Goal: Transaction & Acquisition: Purchase product/service

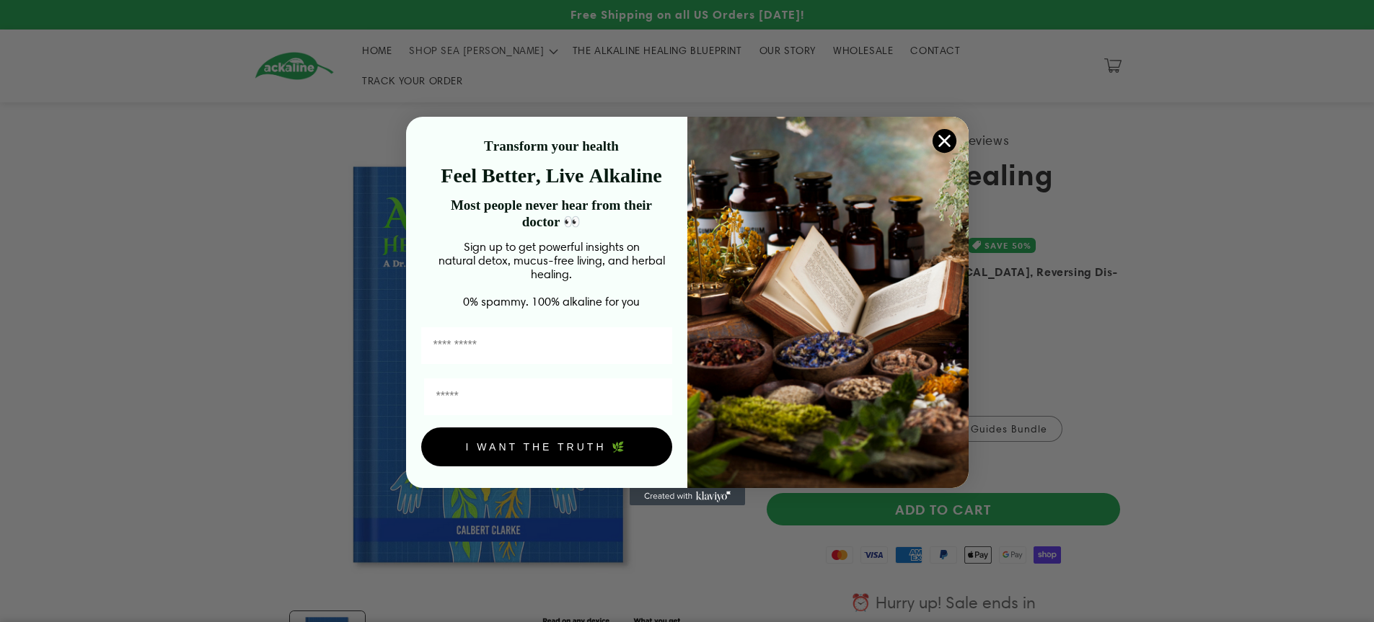
click at [942, 136] on circle "Close dialog" at bounding box center [944, 141] width 24 height 24
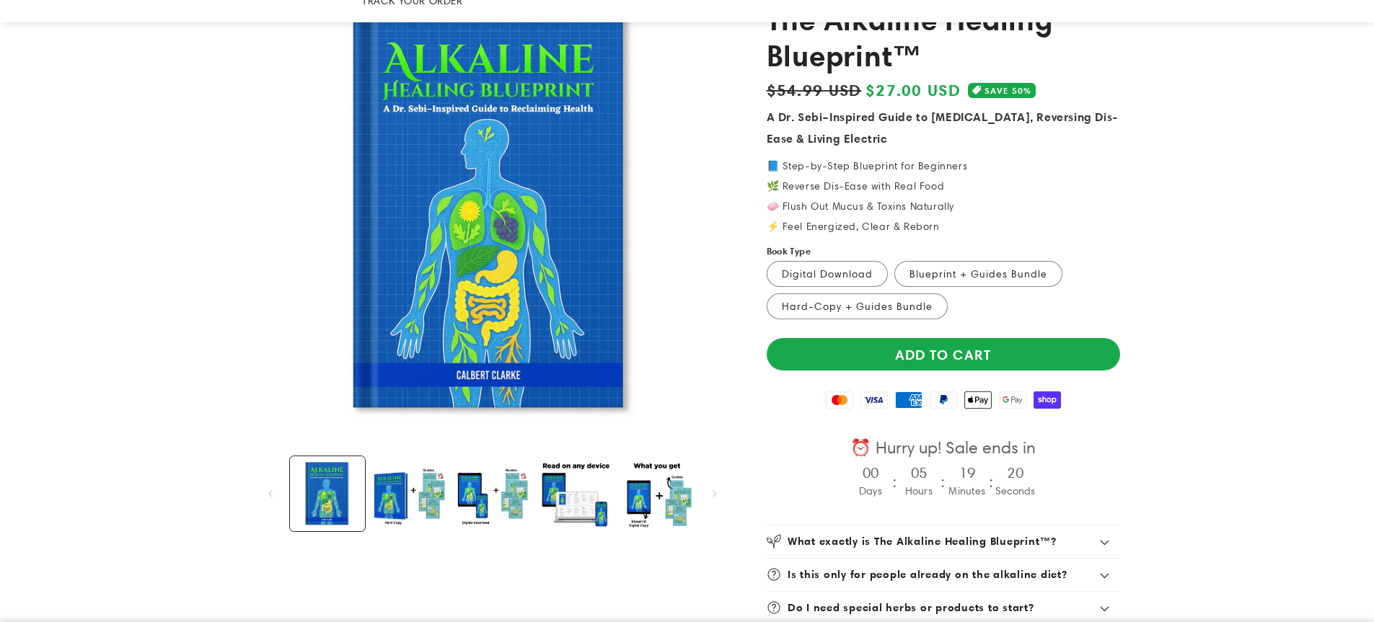
scroll to position [203, 0]
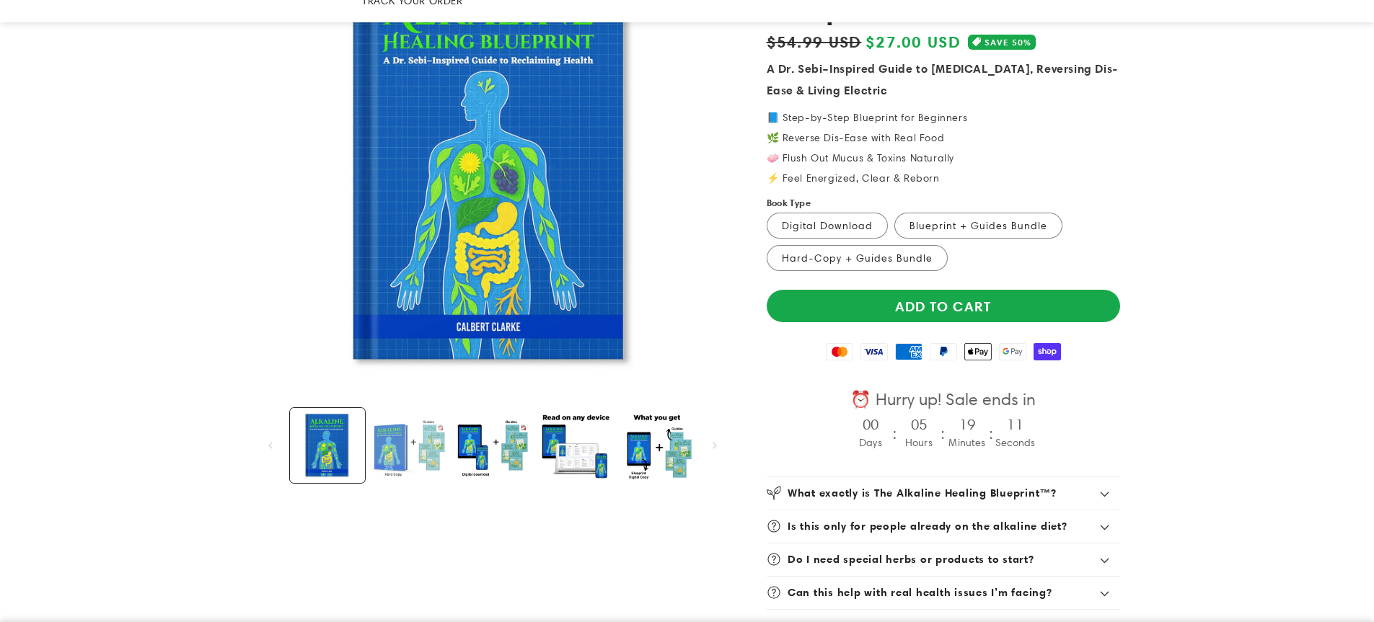
click at [387, 410] on button "Load image 2 in gallery view" at bounding box center [409, 445] width 75 height 75
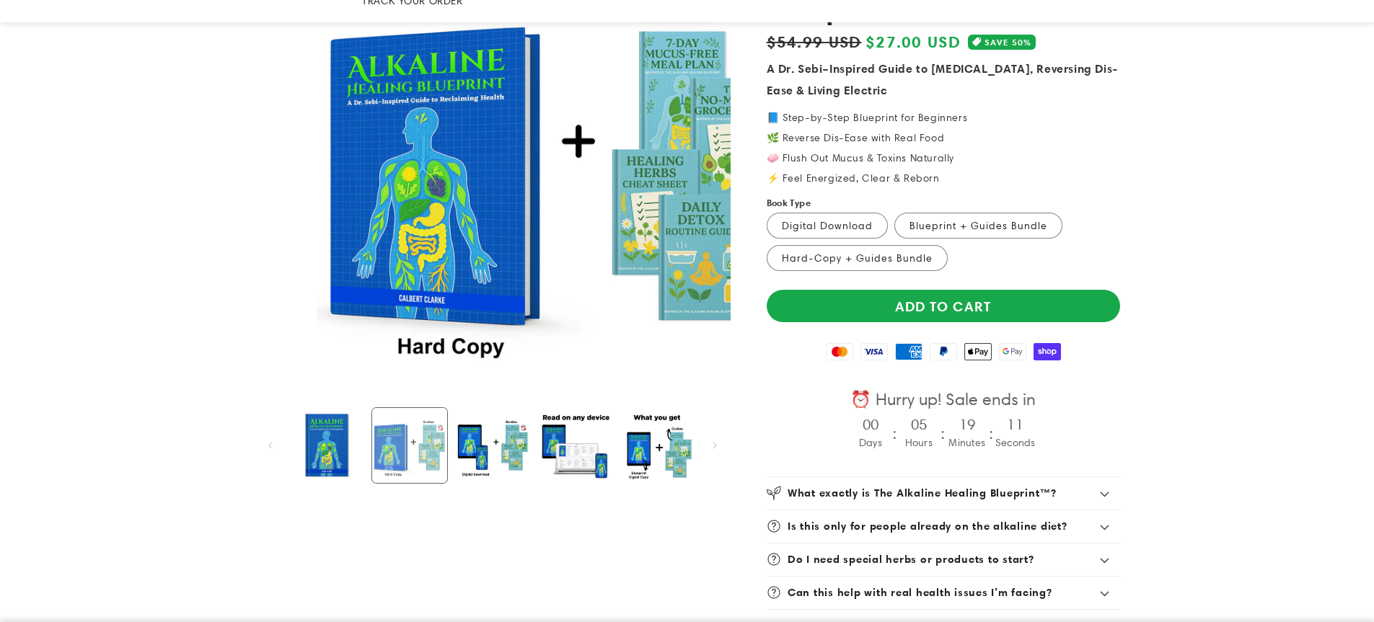
scroll to position [0, 505]
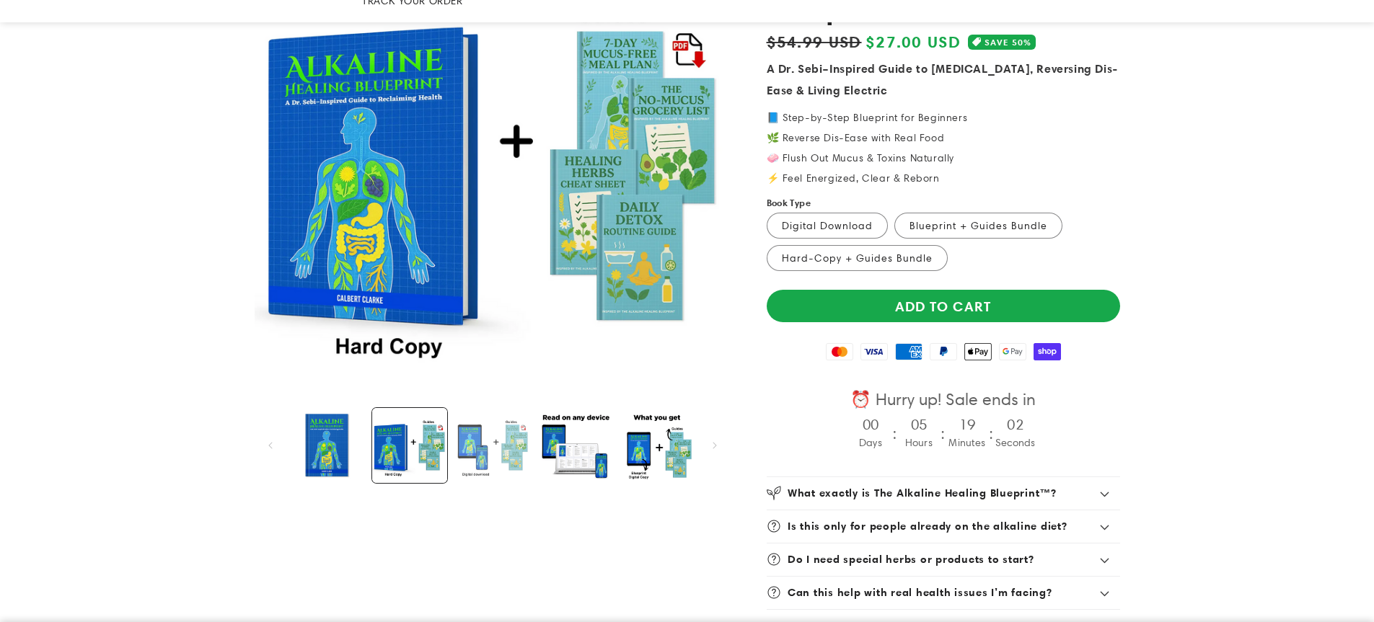
click at [478, 428] on button "Load image 3 in gallery view" at bounding box center [491, 445] width 75 height 75
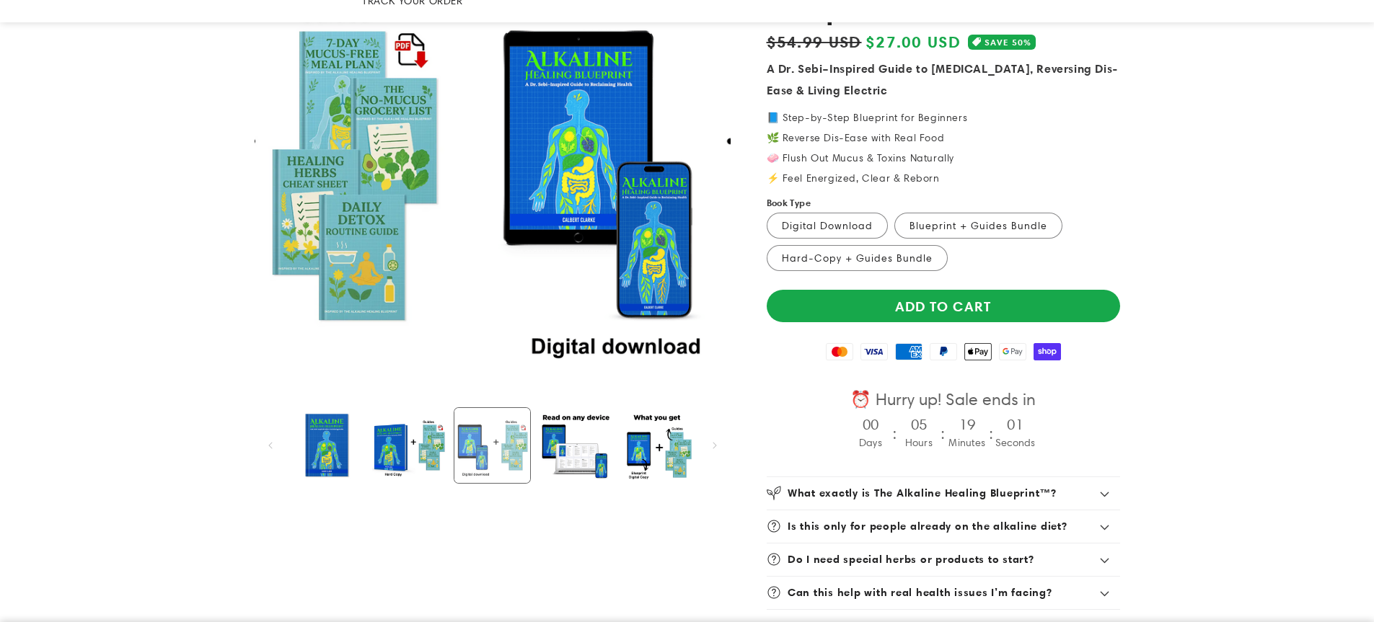
scroll to position [0, 1010]
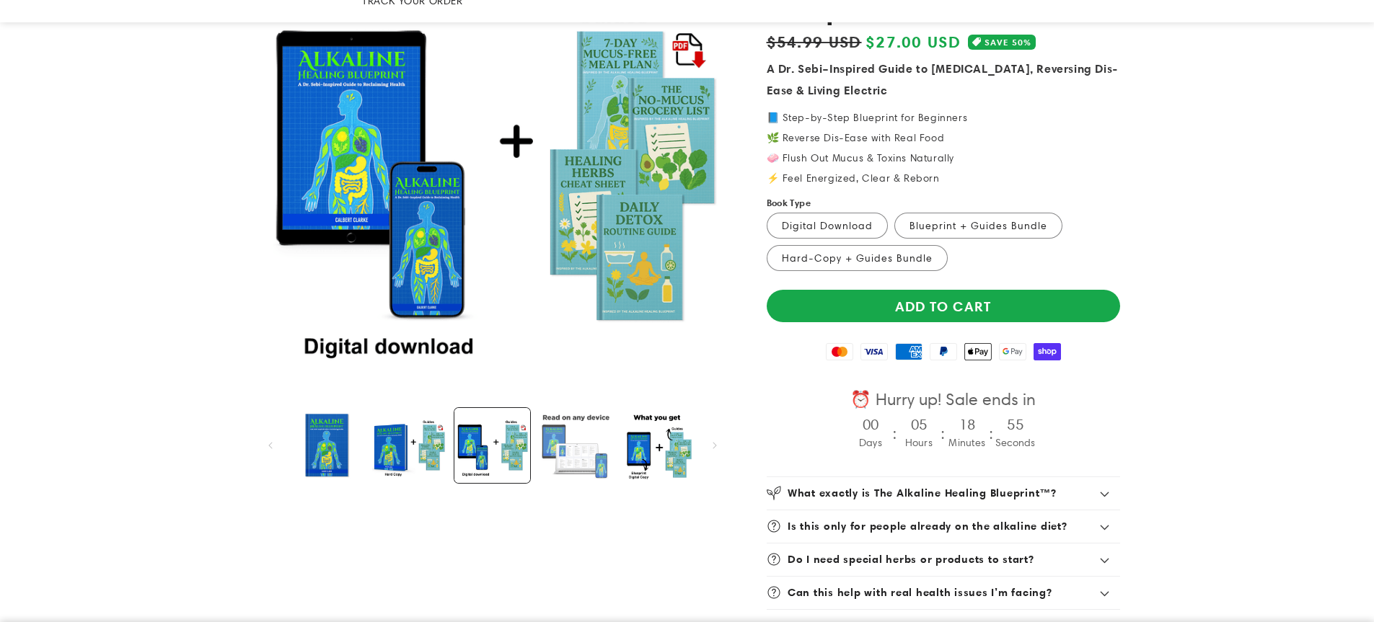
click at [547, 418] on button "Load image 4 in gallery view" at bounding box center [574, 445] width 75 height 75
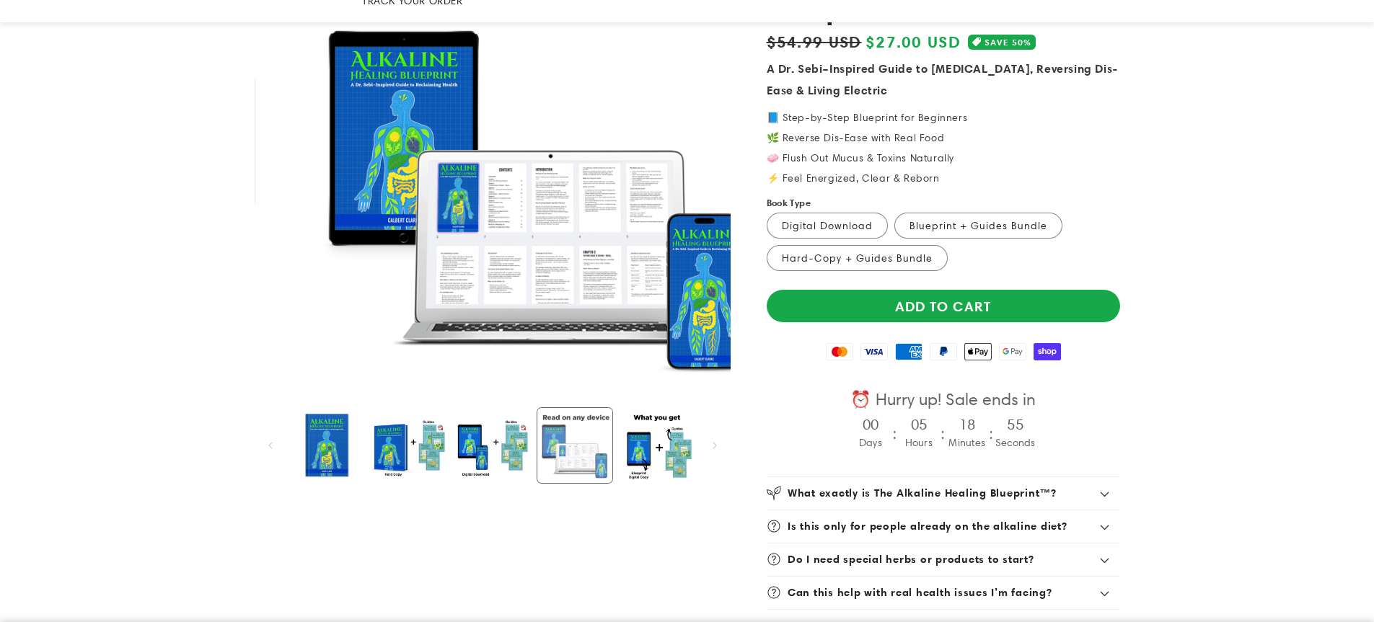
scroll to position [0, 1515]
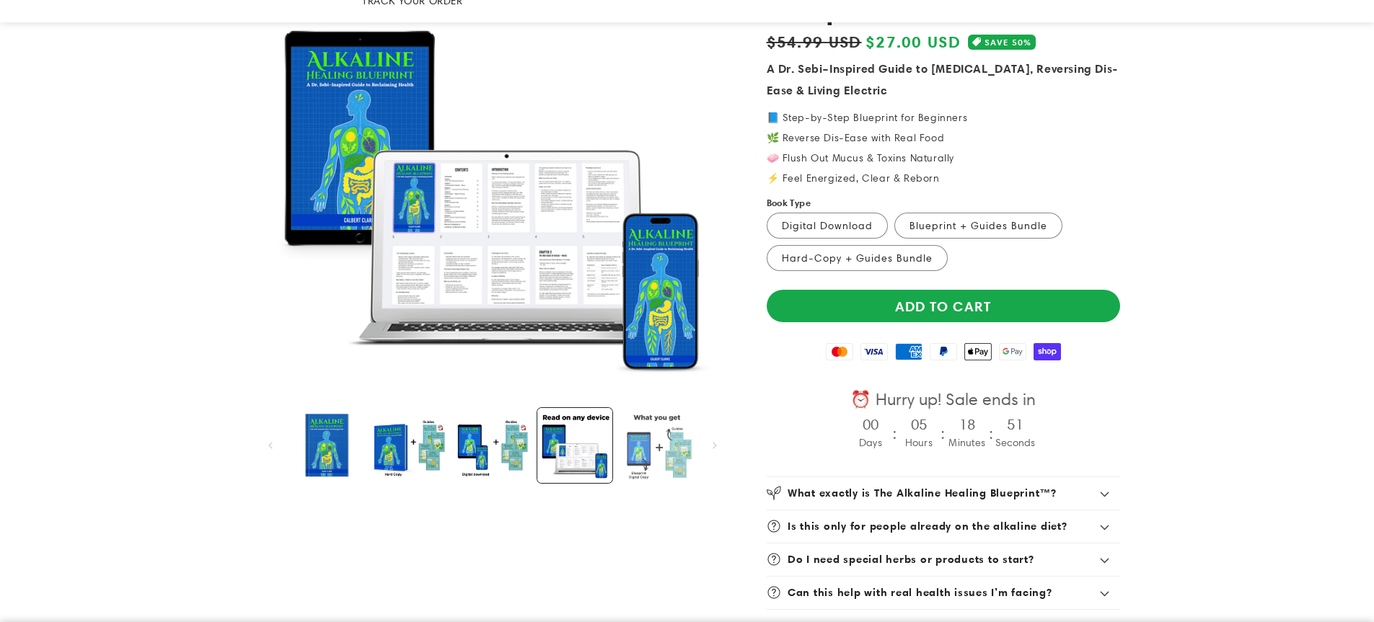
click at [635, 429] on button "Load image 5 in gallery view" at bounding box center [657, 445] width 75 height 75
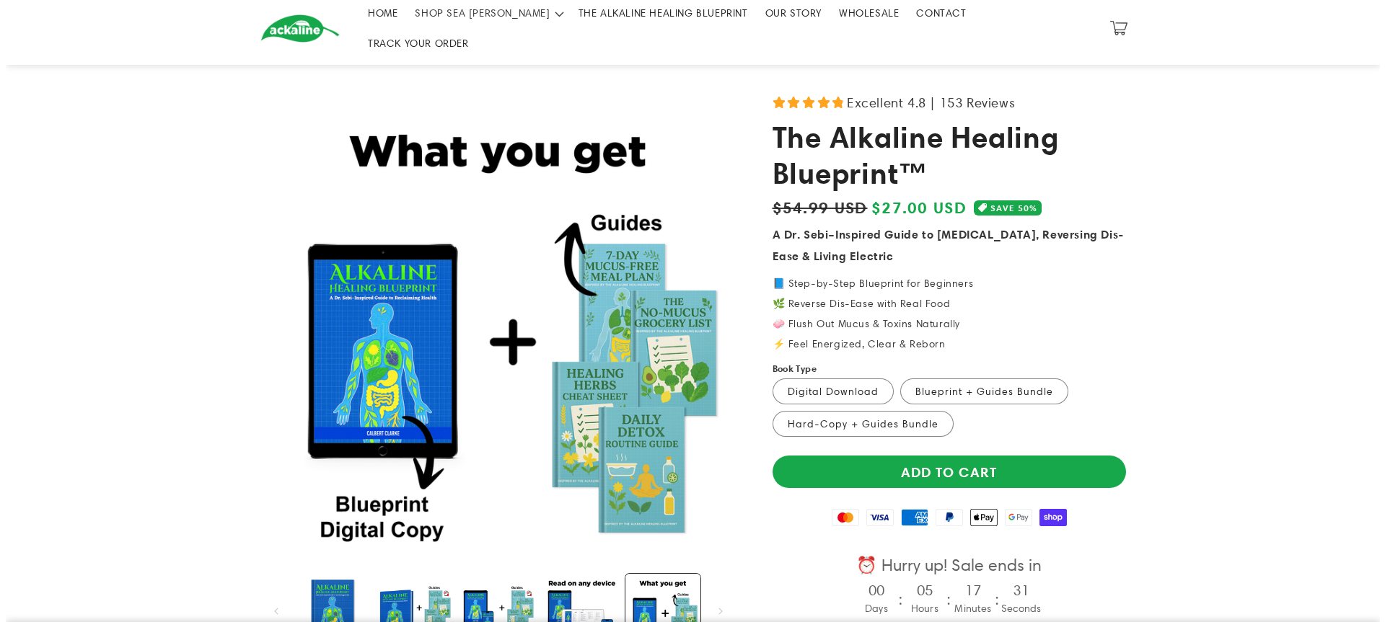
scroll to position [0, 0]
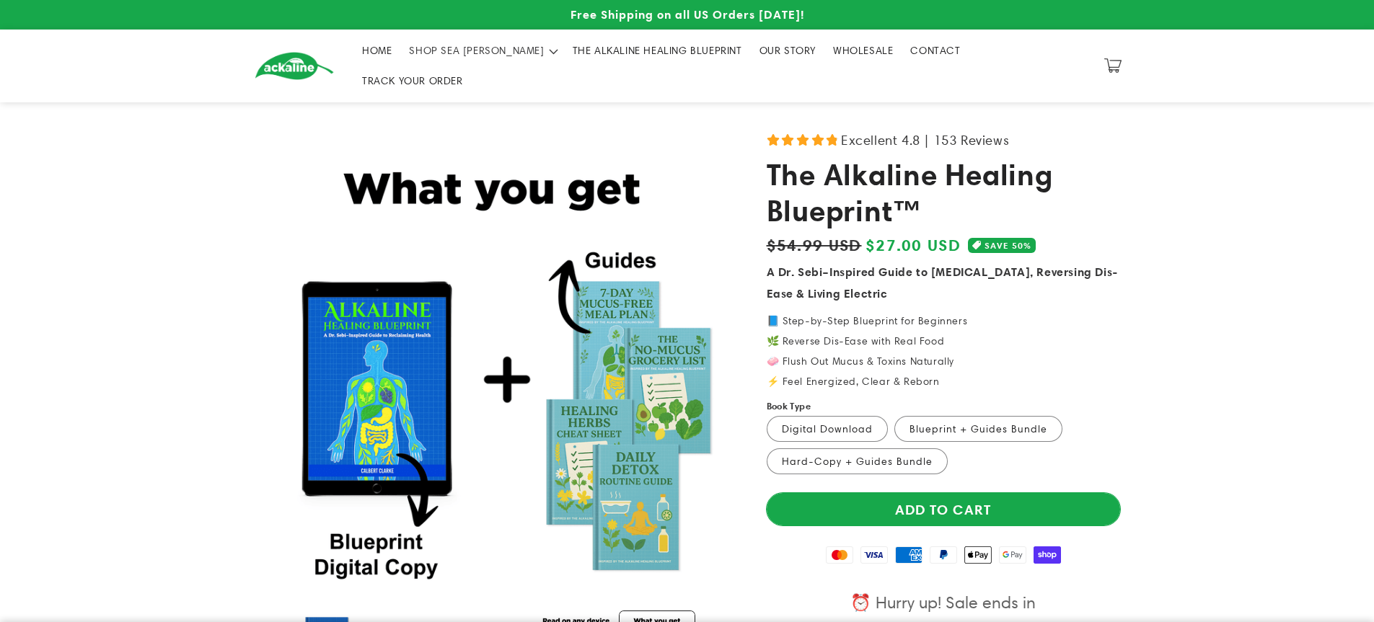
click at [895, 493] on button "Add to cart" at bounding box center [943, 509] width 353 height 32
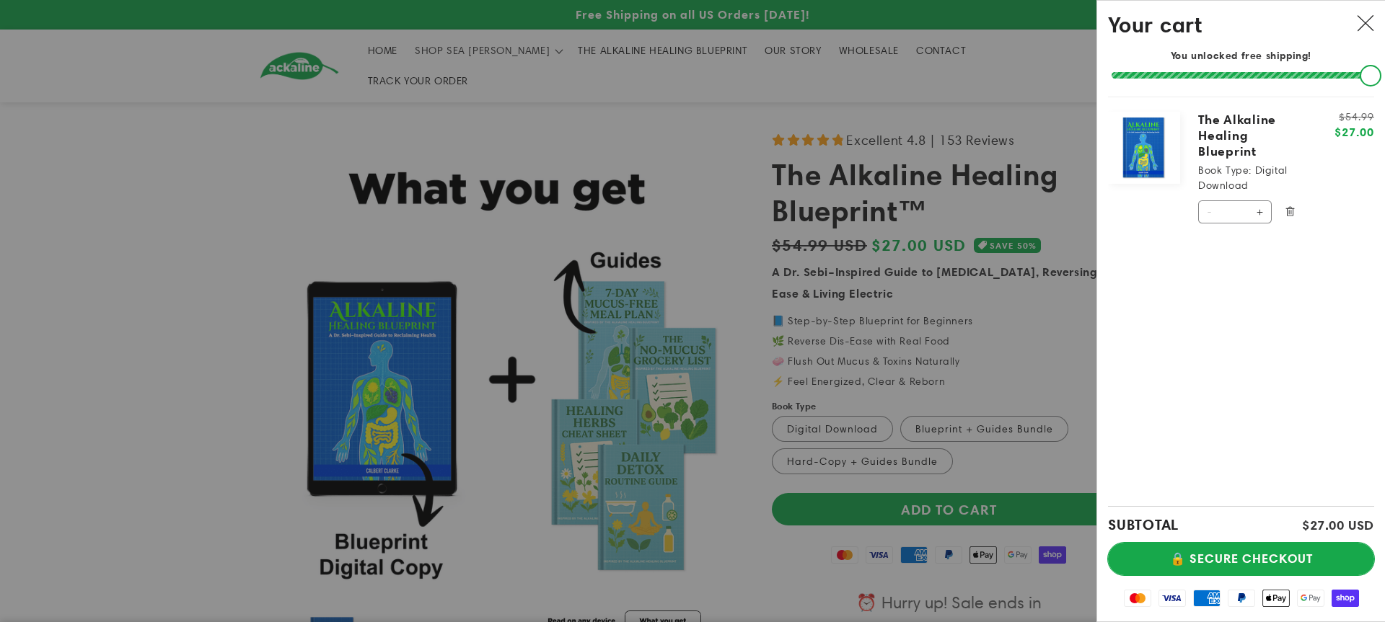
click at [1255, 555] on button "🔒 SECURE CHECKOUT" at bounding box center [1241, 559] width 266 height 32
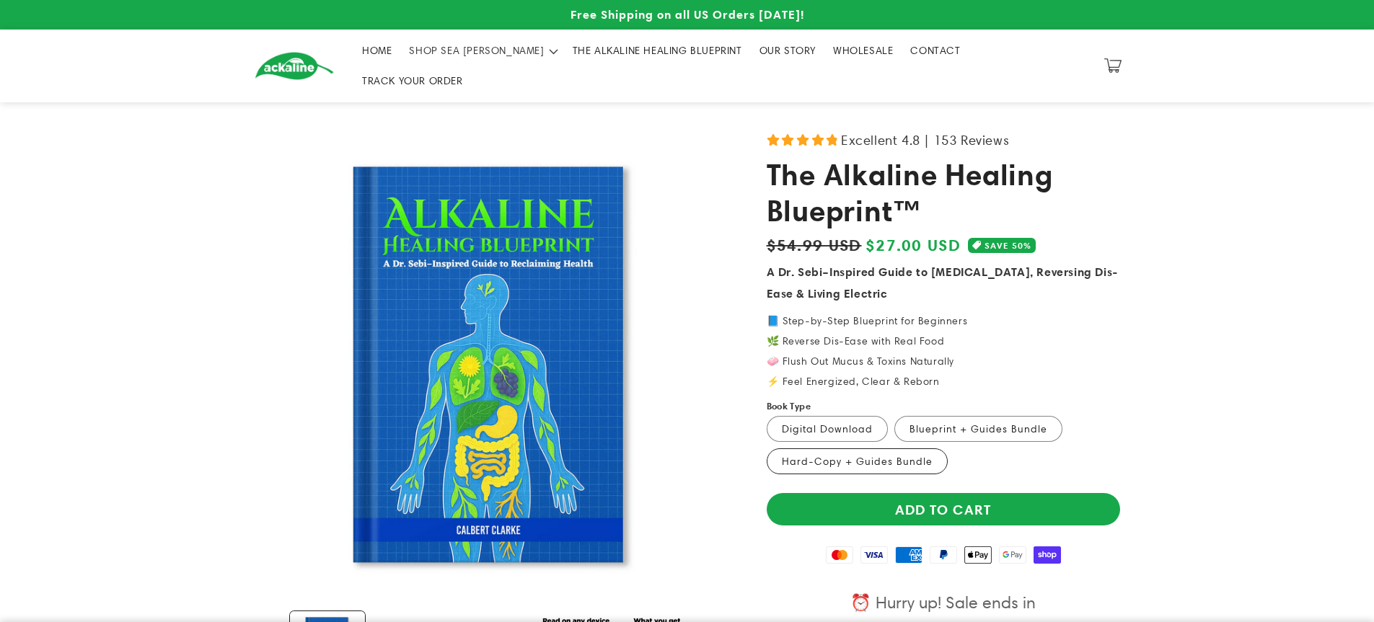
click at [833, 449] on label "Hard-Copy + Guides Bundle Variant sold out or unavailable" at bounding box center [857, 462] width 181 height 26
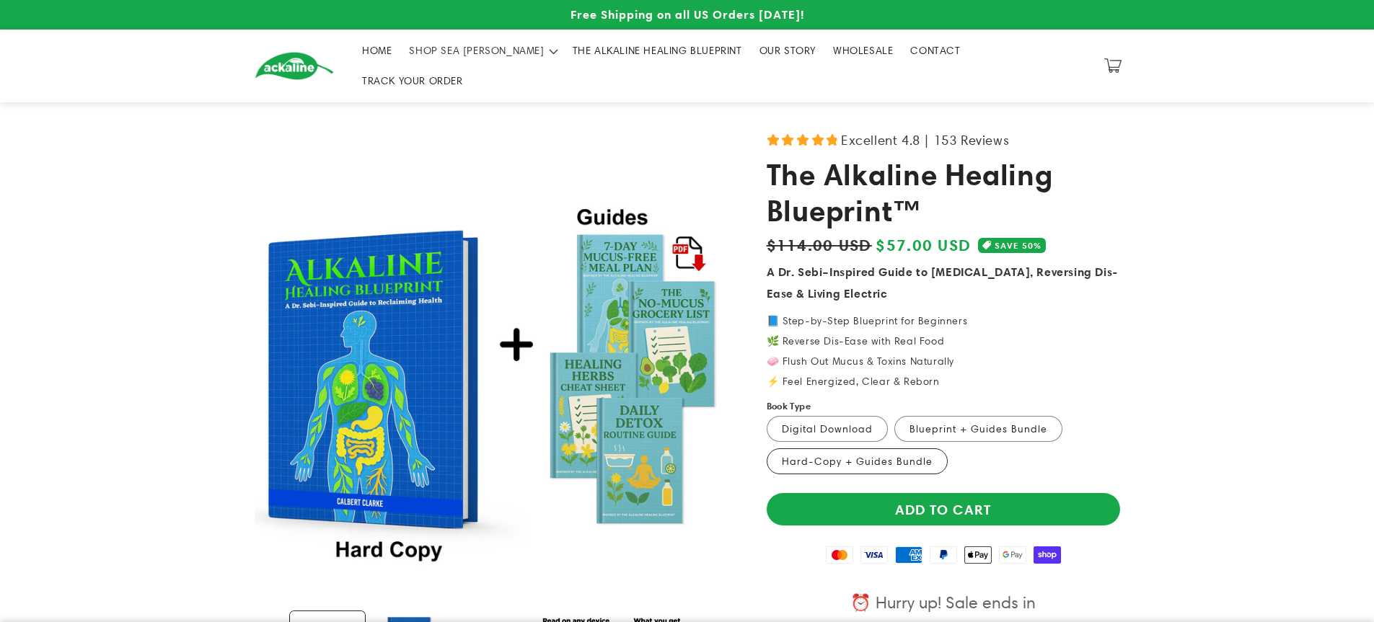
click at [833, 449] on label "Hard-Copy + Guides Bundle Variant sold out or unavailable" at bounding box center [857, 462] width 181 height 26
click at [347, 320] on img "Gallery Viewer" at bounding box center [493, 366] width 476 height 476
click at [990, 416] on label "Blueprint + Guides Bundle Variant sold out or unavailable" at bounding box center [978, 429] width 168 height 26
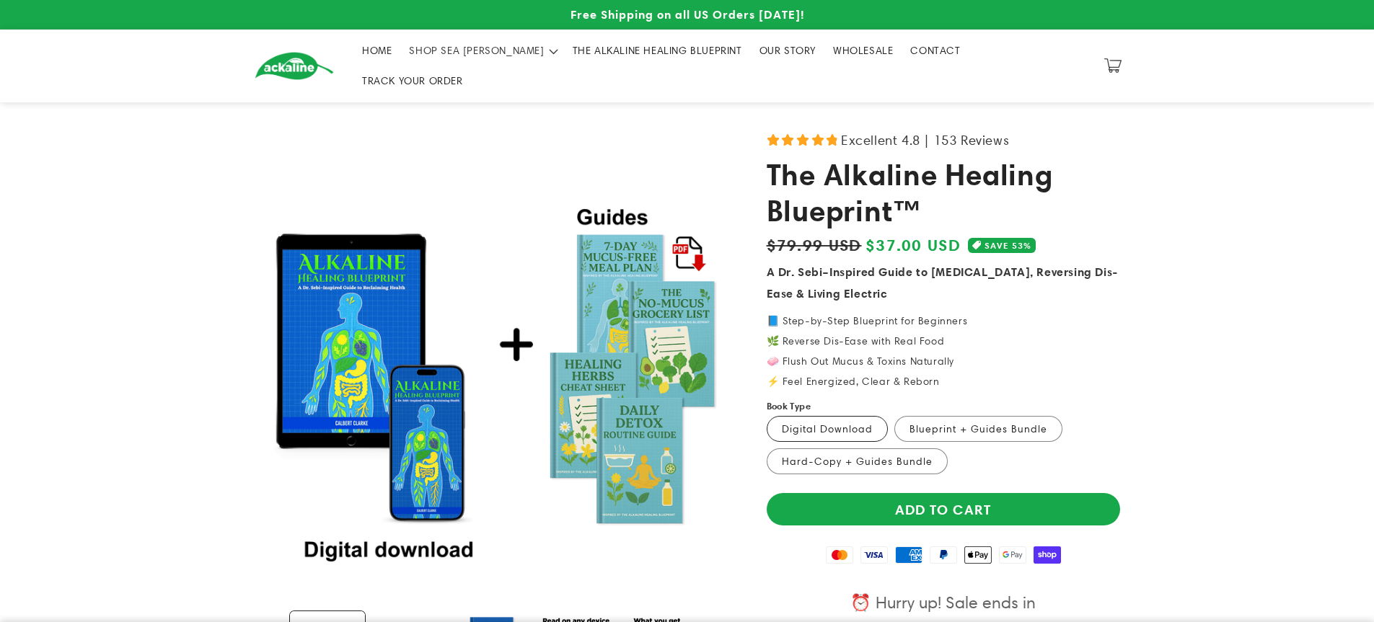
click at [788, 416] on label "Digital Download Variant sold out or unavailable" at bounding box center [827, 429] width 121 height 26
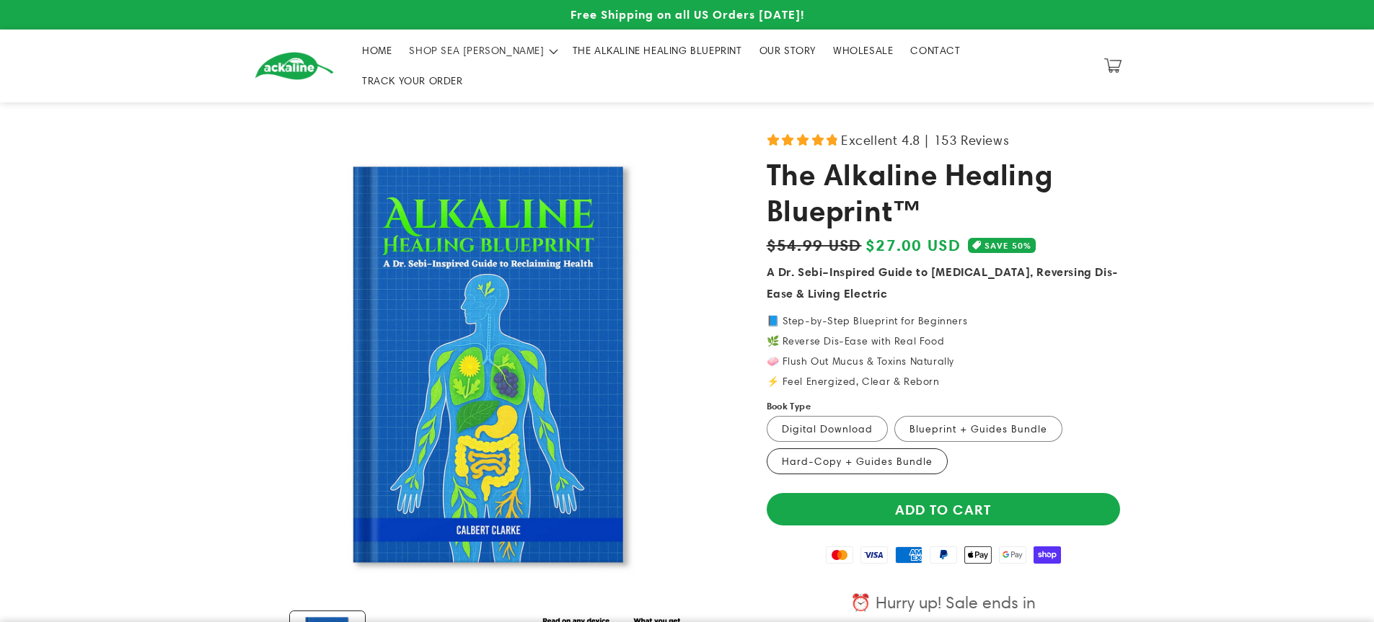
click at [825, 449] on label "Hard-Copy + Guides Bundle Variant sold out or unavailable" at bounding box center [857, 462] width 181 height 26
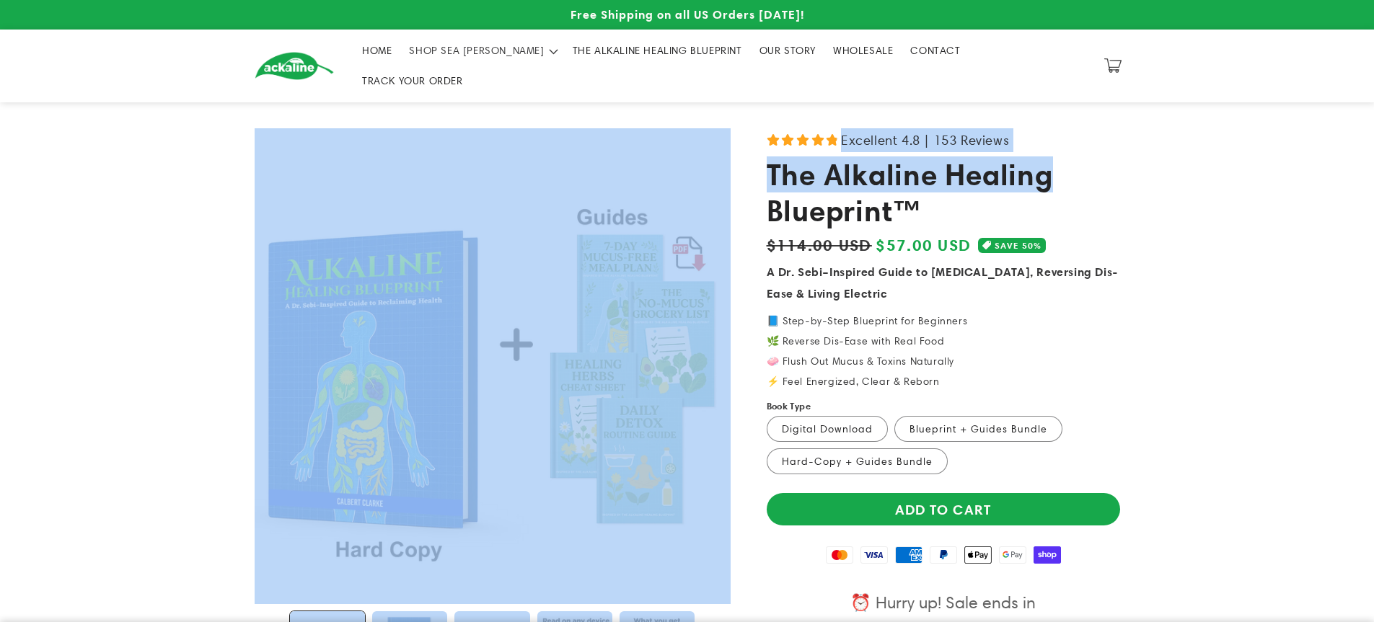
drag, startPoint x: 1373, startPoint y: 63, endPoint x: 1380, endPoint y: 139, distance: 76.7
click at [1373, 139] on html "Skip to content Your cart is empty Continue shopping Your cart Loading... SUBTO…" at bounding box center [687, 311] width 1374 height 622
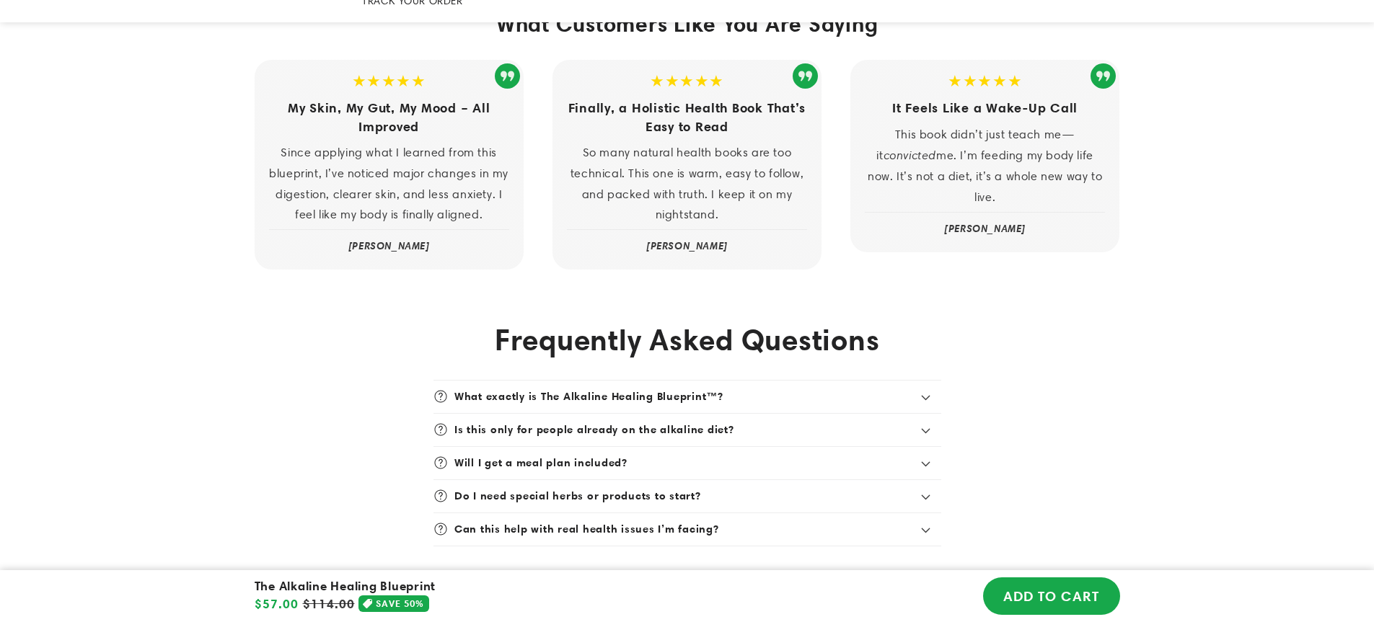
scroll to position [3464, 0]
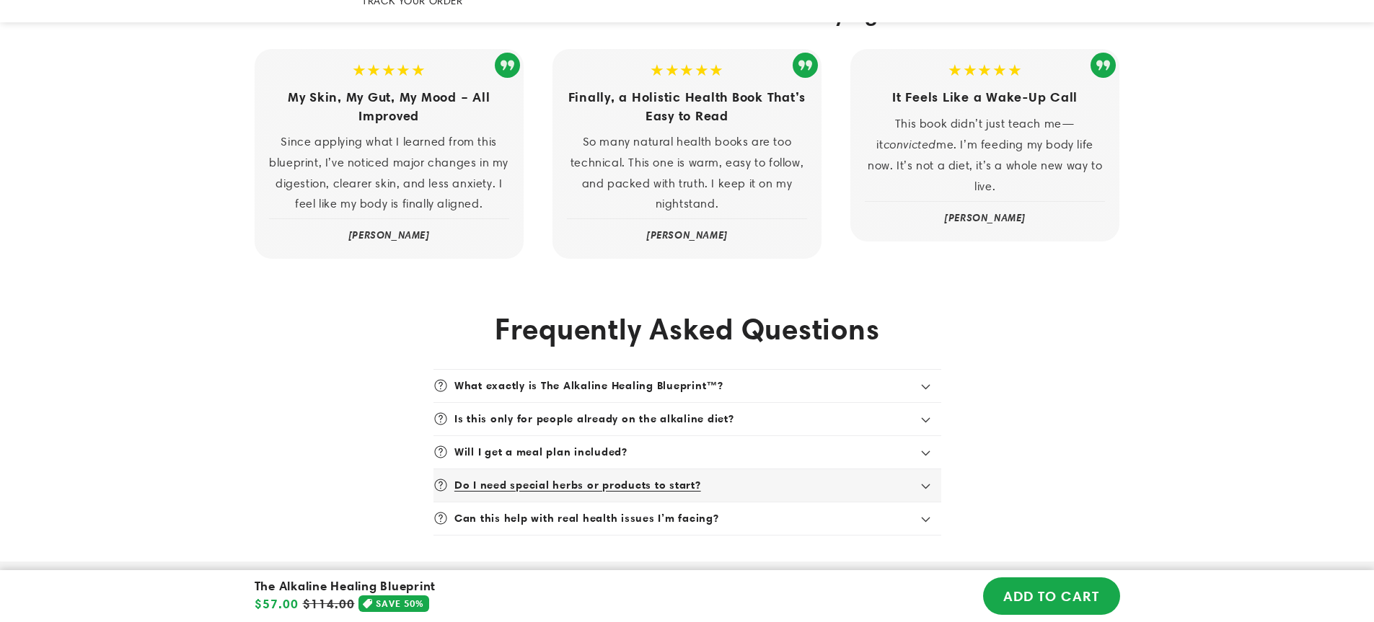
click at [929, 484] on icon at bounding box center [925, 487] width 9 height 6
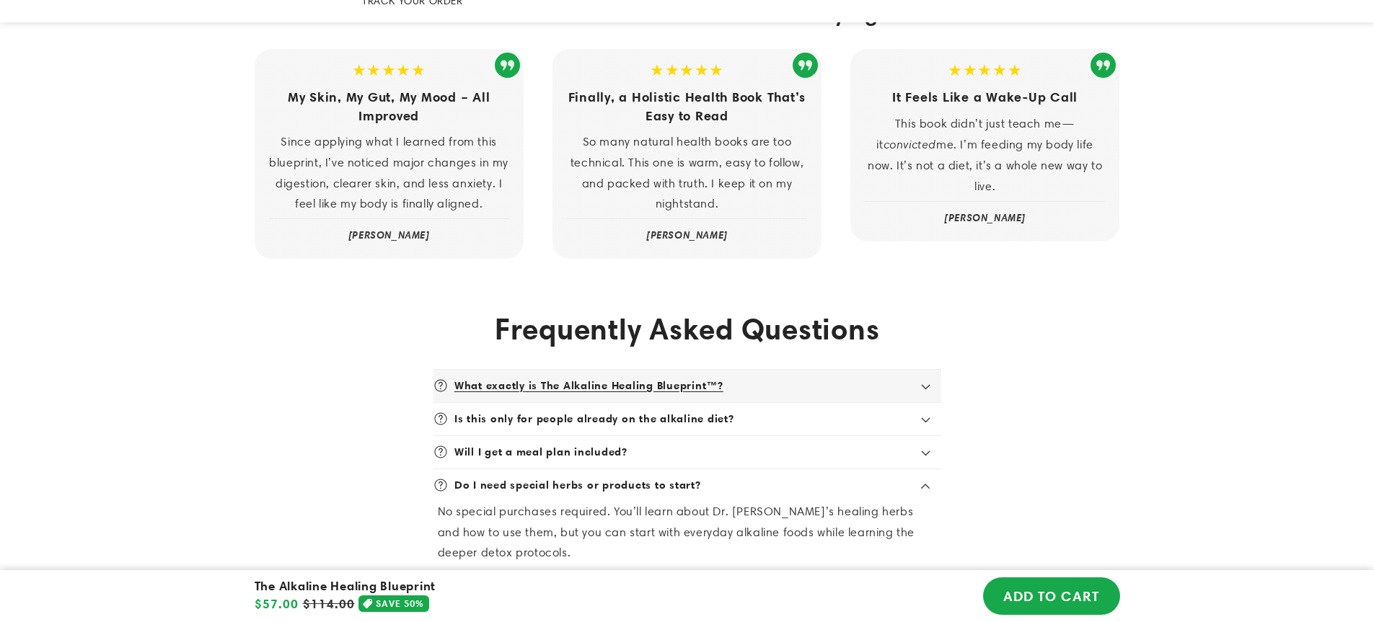
click at [921, 384] on icon at bounding box center [925, 387] width 9 height 6
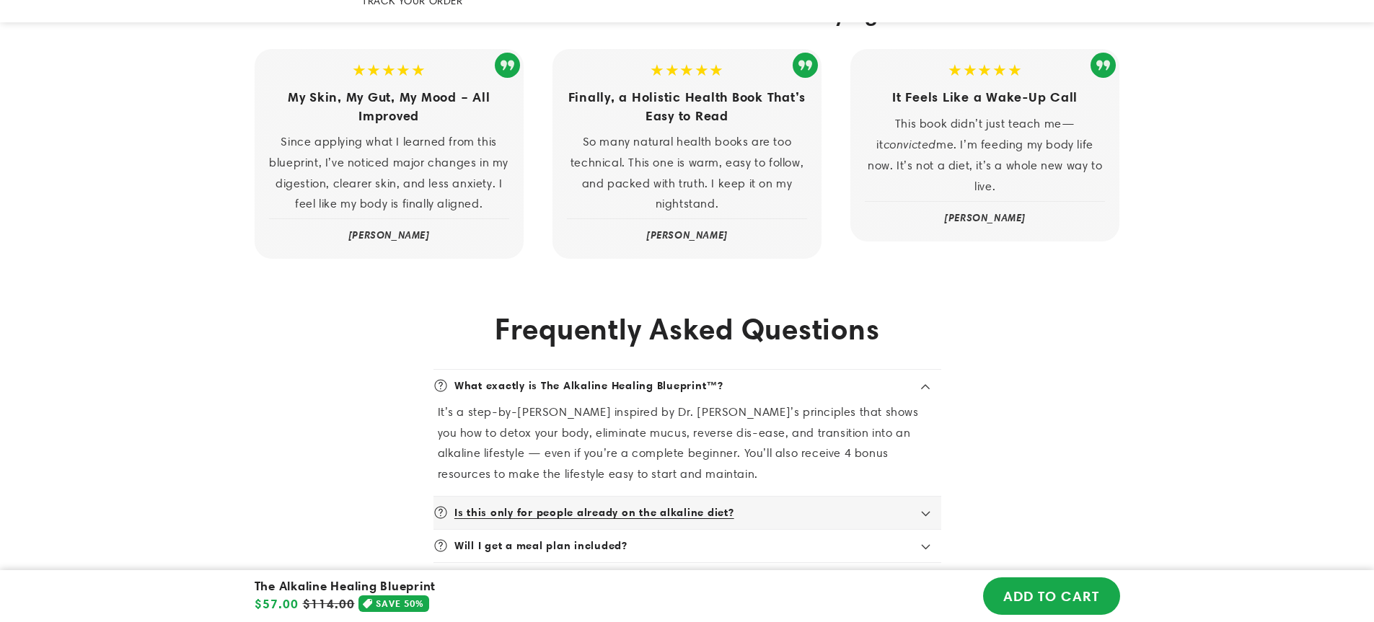
click at [923, 511] on icon at bounding box center [925, 514] width 9 height 6
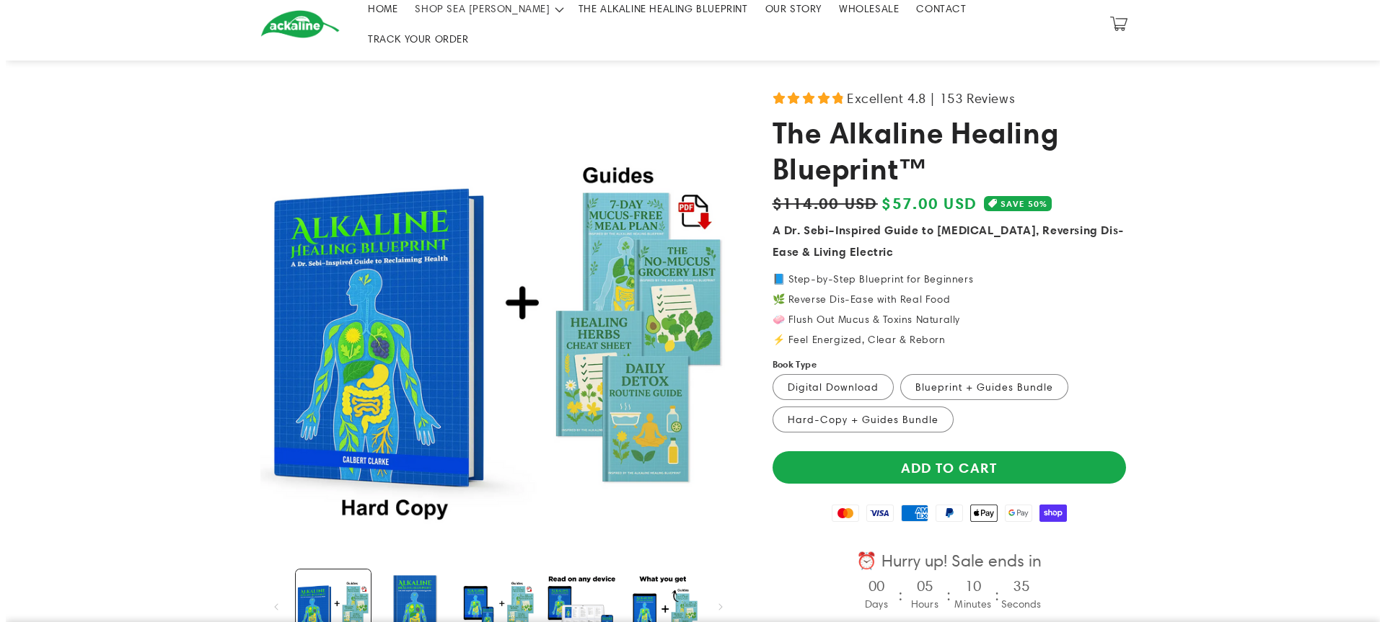
scroll to position [0, 0]
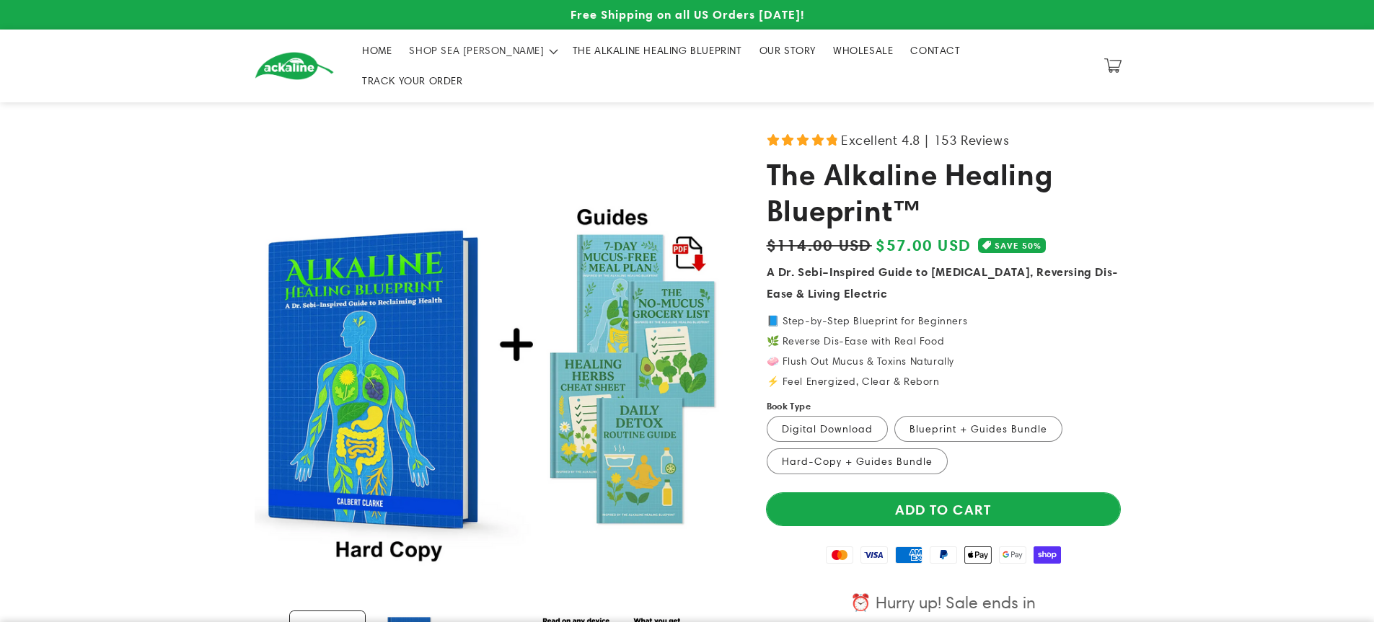
click at [939, 493] on button "Add to cart" at bounding box center [943, 509] width 353 height 32
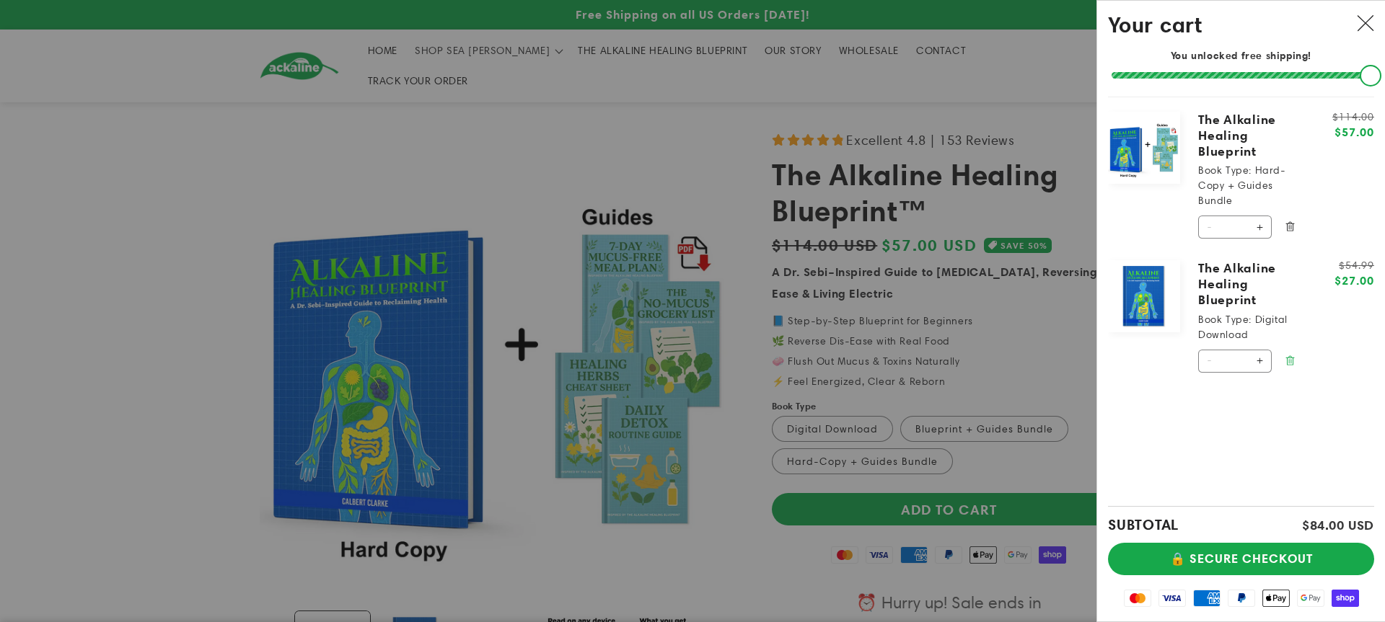
click at [1287, 356] on icon "Remove The Alkaline Healing Blueprint - Digital Download" at bounding box center [1289, 360] width 9 height 9
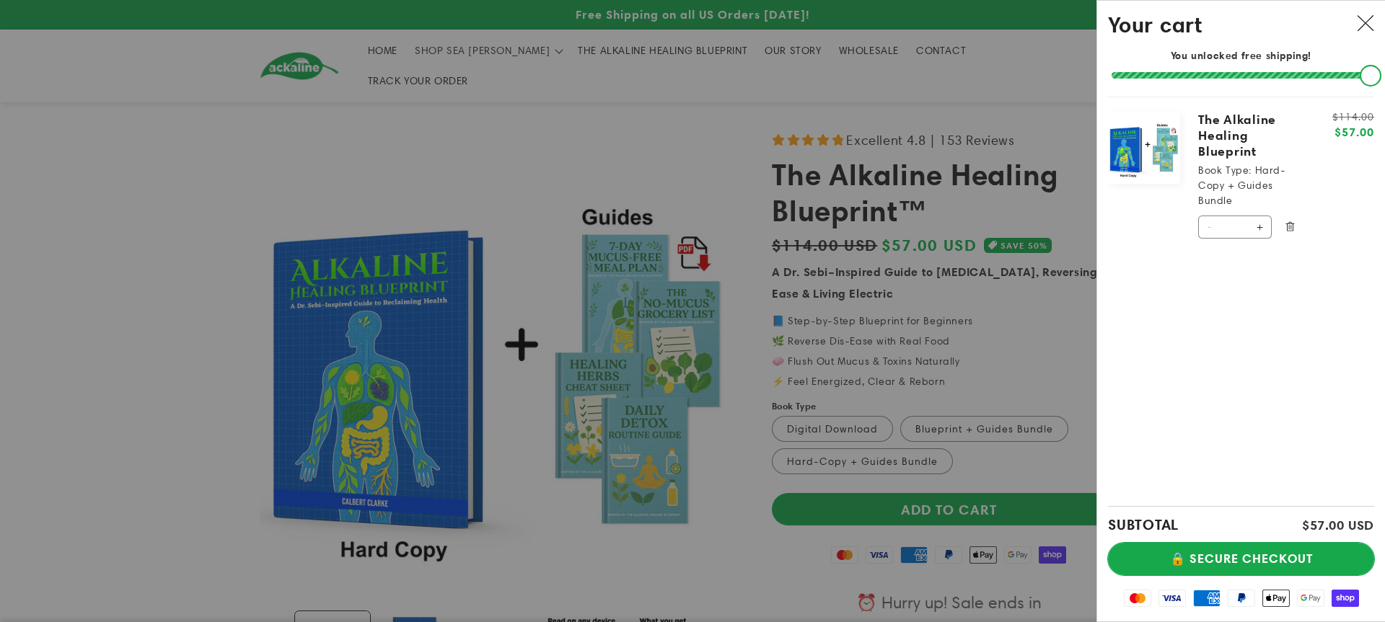
click at [1246, 560] on button "🔒 SECURE CHECKOUT" at bounding box center [1241, 559] width 266 height 32
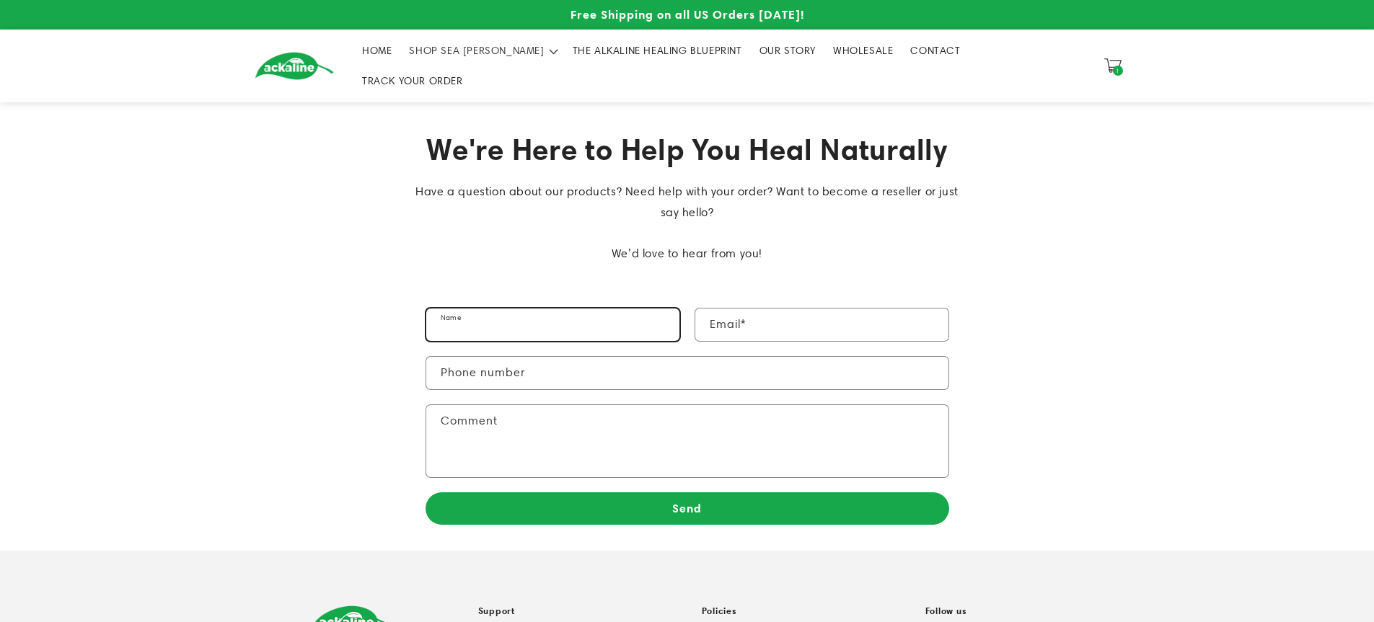
click at [446, 309] on input "Name" at bounding box center [552, 325] width 253 height 32
type input "*****"
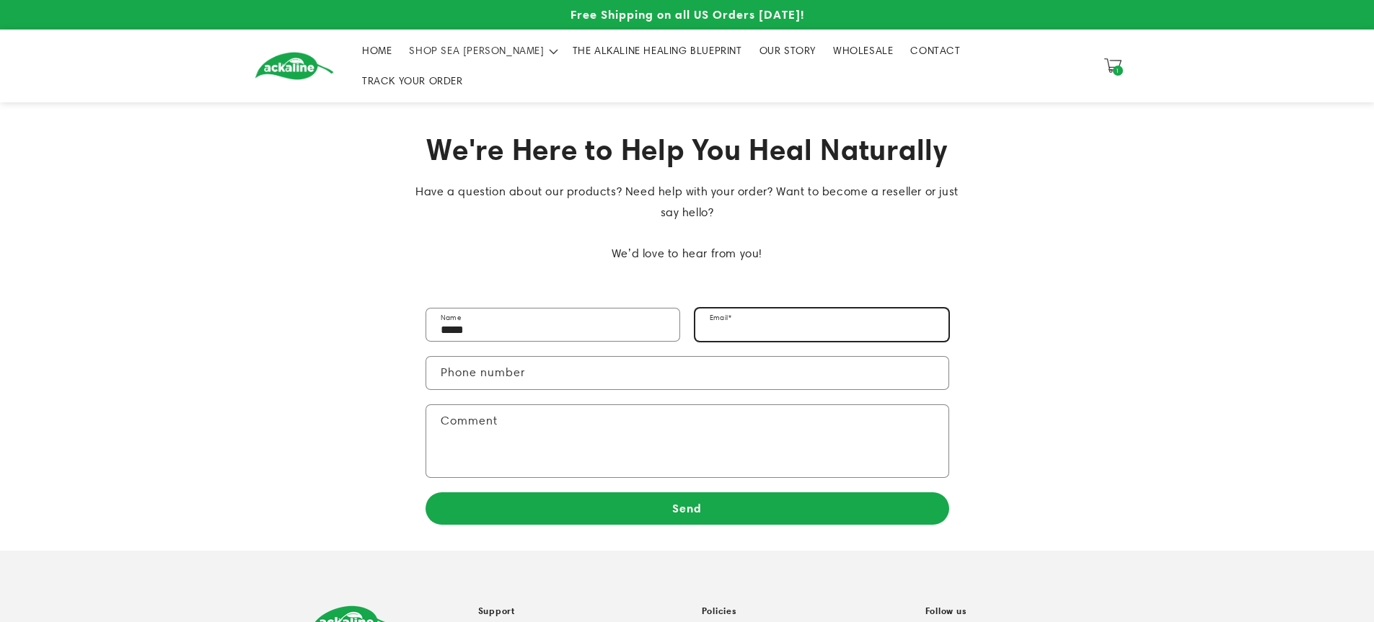
click at [710, 309] on input "Email *" at bounding box center [821, 325] width 253 height 32
type input "**********"
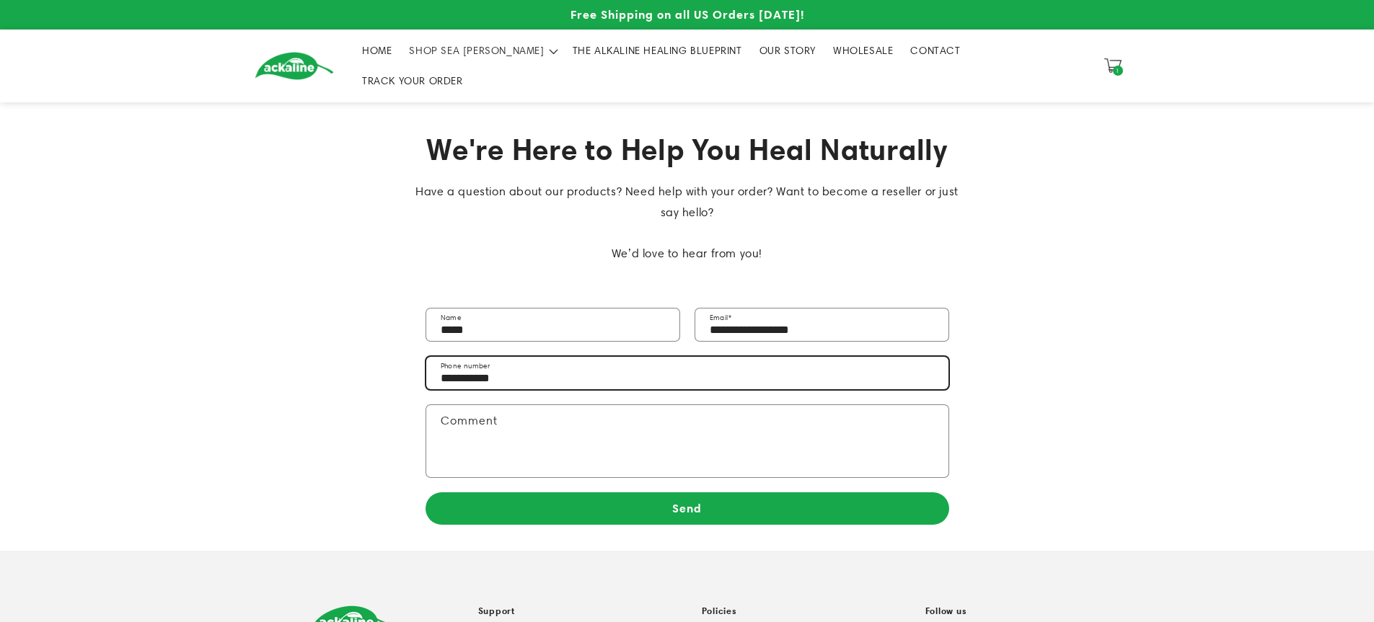
click at [508, 357] on input "**********" at bounding box center [687, 373] width 522 height 32
type input "**********"
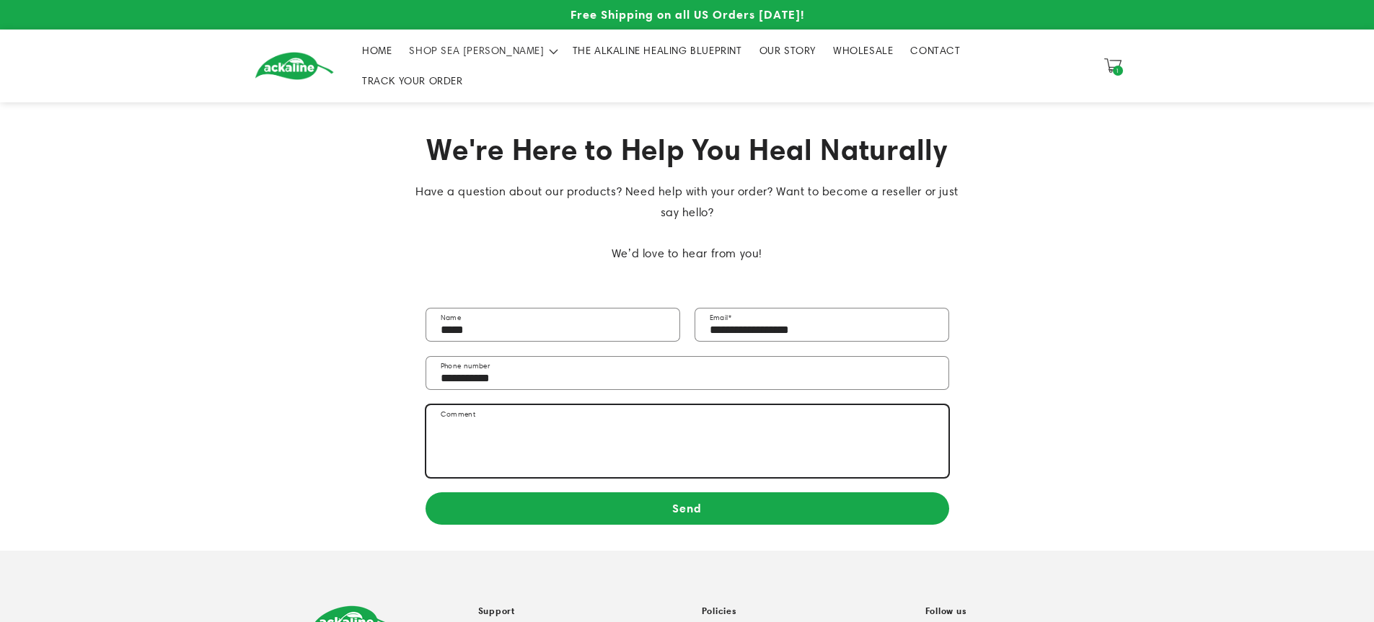
click at [453, 405] on textarea "Comment" at bounding box center [687, 441] width 522 height 72
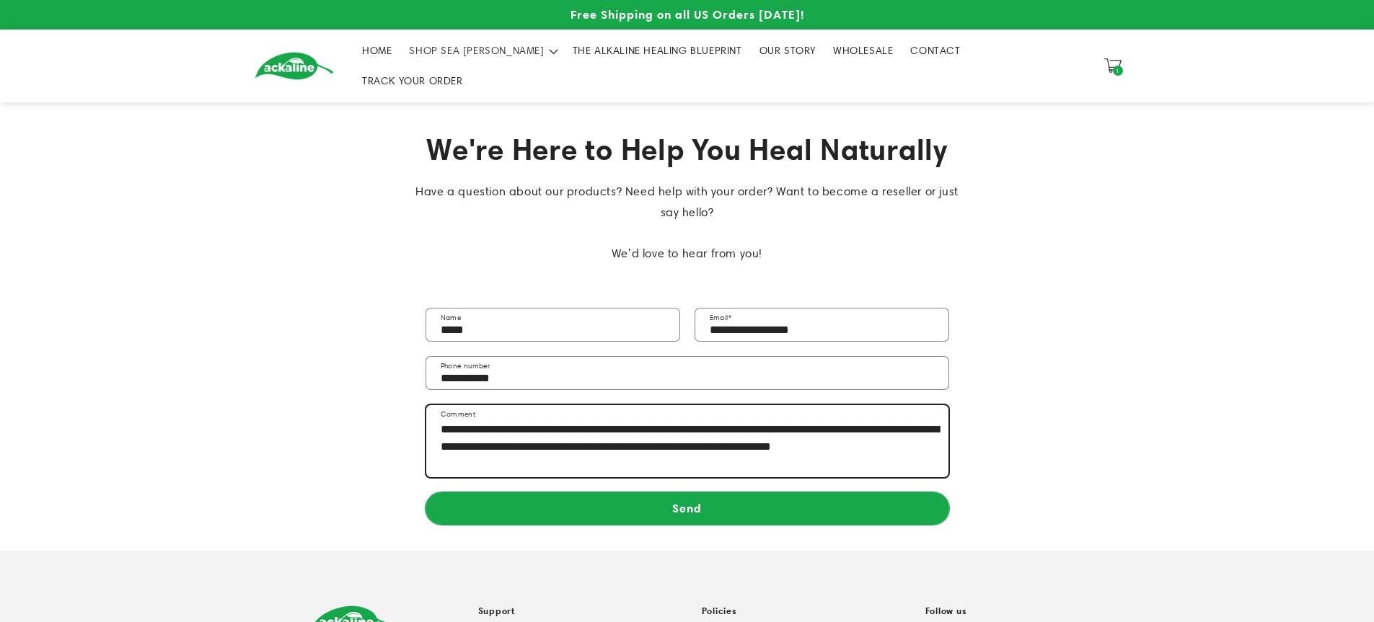
type textarea "**********"
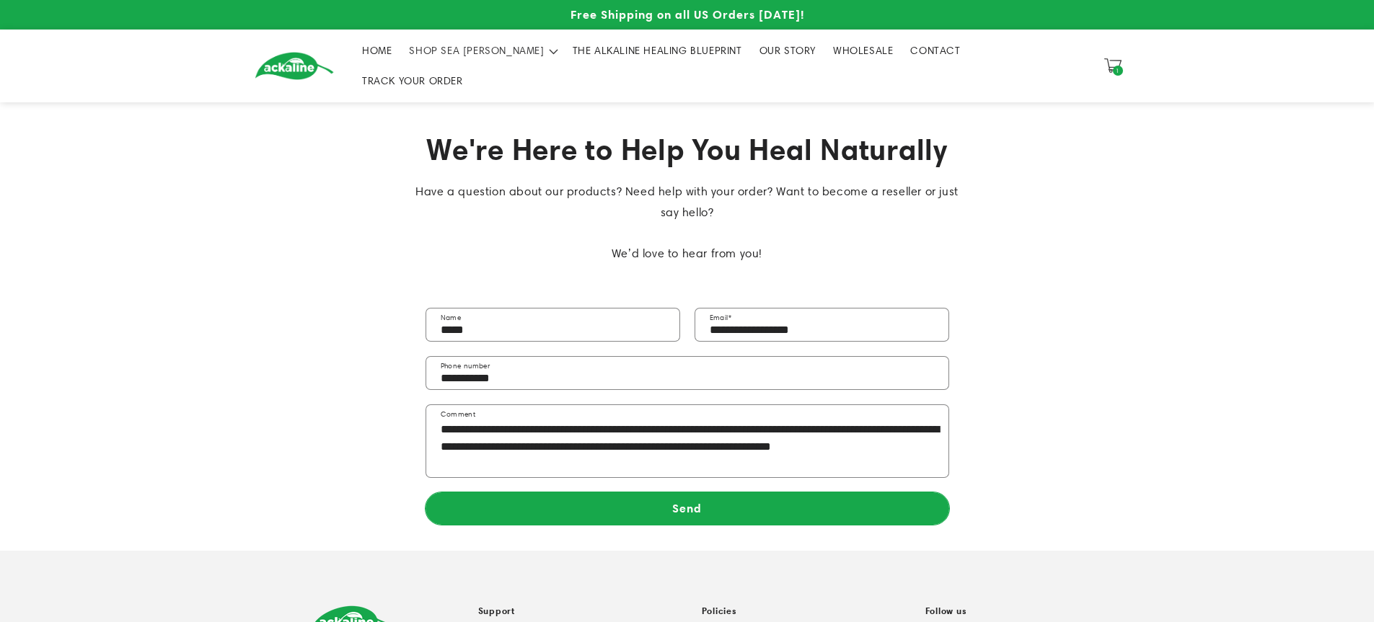
click at [690, 493] on button "Send" at bounding box center [688, 509] width 524 height 32
click at [666, 493] on button "Send" at bounding box center [688, 509] width 524 height 32
click at [693, 493] on button "Send" at bounding box center [688, 509] width 524 height 32
